Goal: Task Accomplishment & Management: Manage account settings

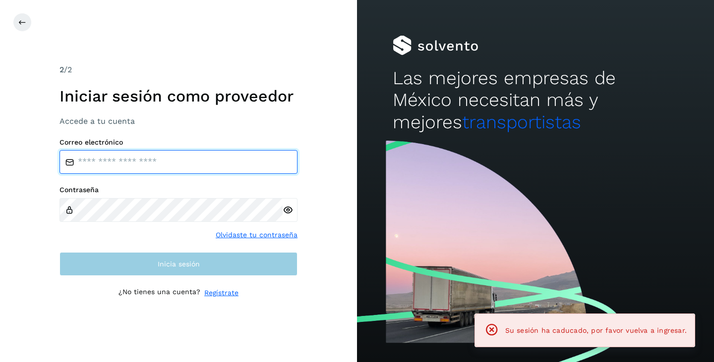
type input "**********"
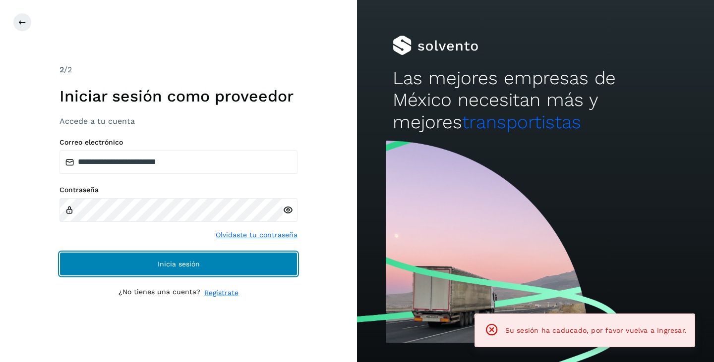
click at [228, 263] on button "Inicia sesión" at bounding box center [179, 264] width 238 height 24
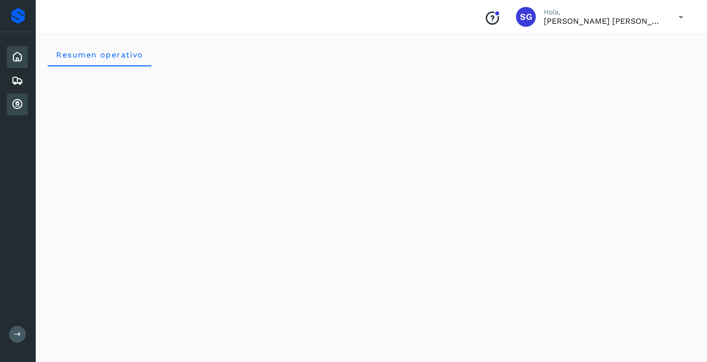
click at [22, 106] on icon at bounding box center [17, 105] width 12 height 12
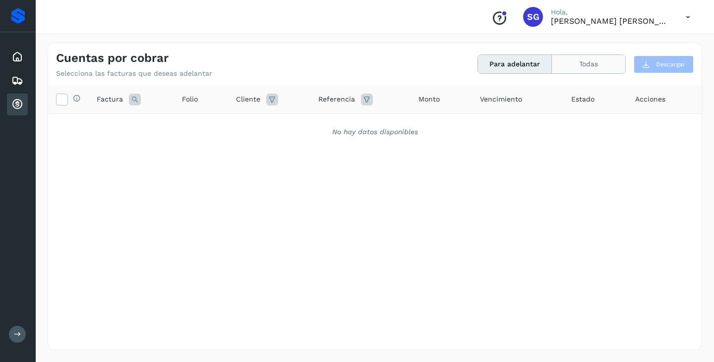
click at [580, 60] on button "Todas" at bounding box center [588, 64] width 73 height 18
